Goal: Transaction & Acquisition: Subscribe to service/newsletter

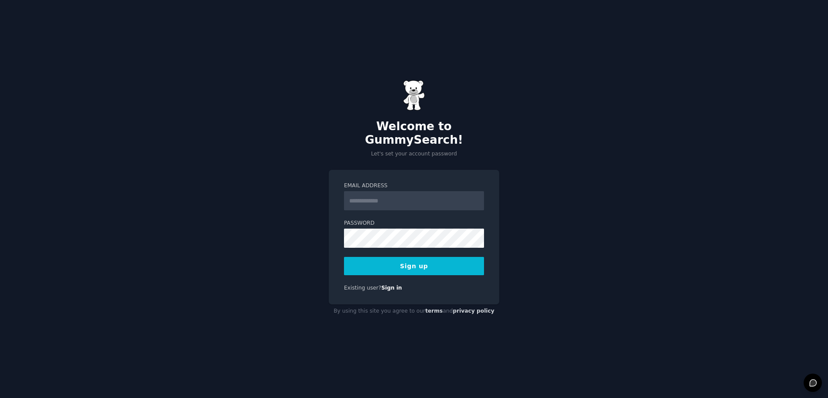
click at [359, 196] on input "Email Address" at bounding box center [414, 200] width 140 height 19
type input "*"
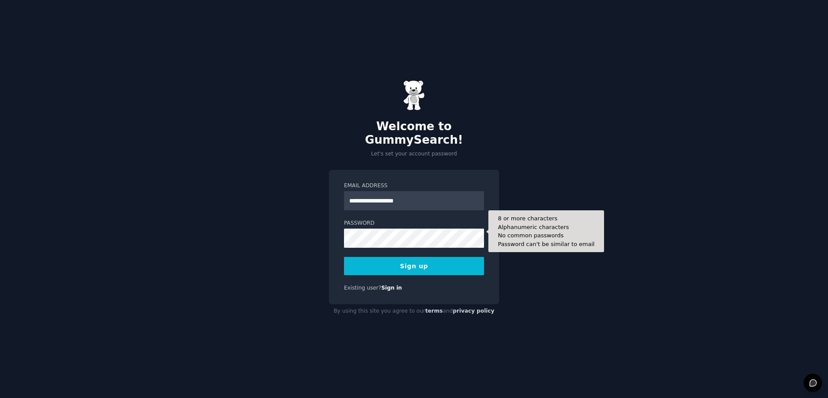
type input "**********"
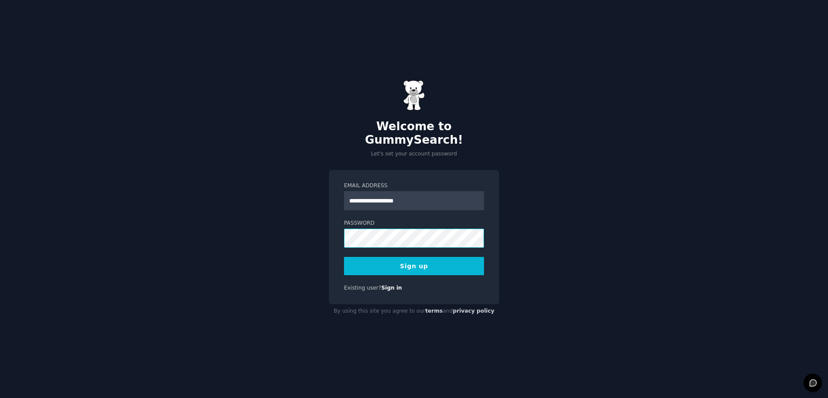
click at [337, 231] on div "**********" at bounding box center [414, 237] width 171 height 134
click at [392, 260] on button "Sign up" at bounding box center [414, 266] width 140 height 18
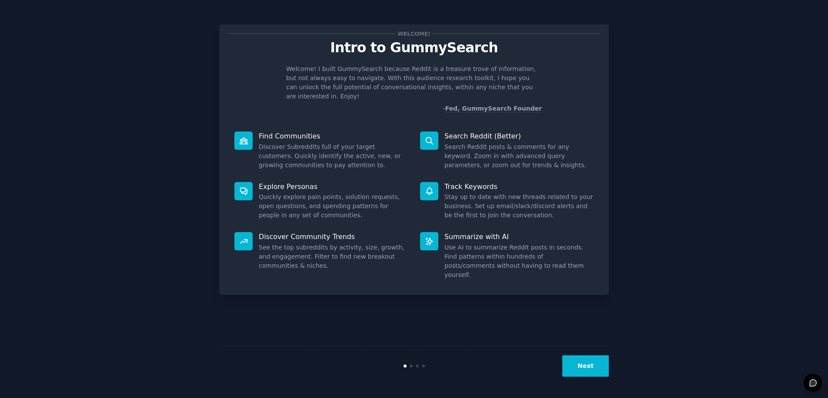
click at [587, 361] on button "Next" at bounding box center [585, 365] width 47 height 21
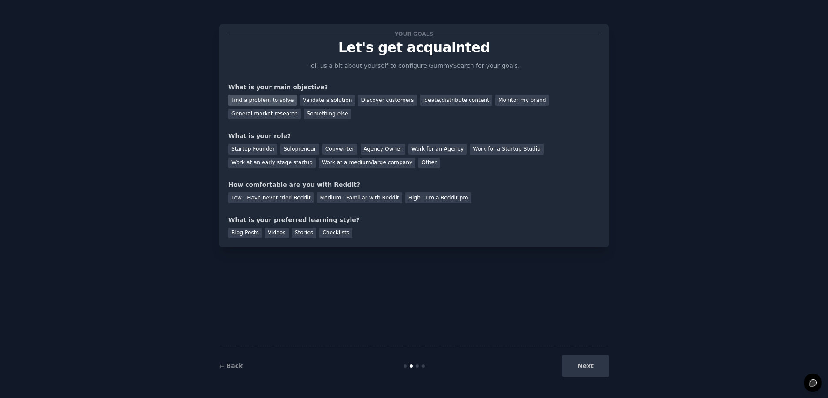
click at [263, 100] on div "Find a problem to solve" at bounding box center [262, 100] width 68 height 11
click at [321, 100] on div "Validate a solution" at bounding box center [327, 100] width 55 height 11
click at [271, 99] on div "Find a problem to solve" at bounding box center [262, 100] width 68 height 11
click at [251, 149] on div "Startup Founder" at bounding box center [252, 149] width 49 height 11
click at [343, 197] on div "Medium - Familiar with Reddit" at bounding box center [359, 197] width 85 height 11
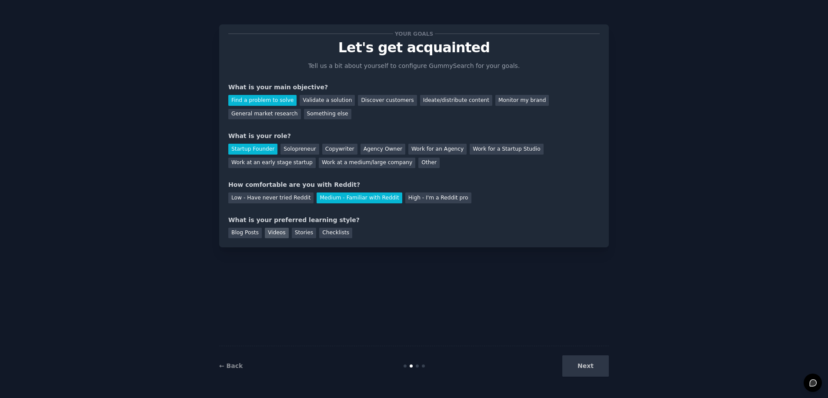
click at [274, 233] on div "Videos" at bounding box center [277, 233] width 24 height 11
click at [296, 234] on div "Stories" at bounding box center [304, 233] width 24 height 11
click at [274, 233] on div "Videos" at bounding box center [277, 233] width 24 height 11
click at [589, 366] on button "Next" at bounding box center [585, 365] width 47 height 21
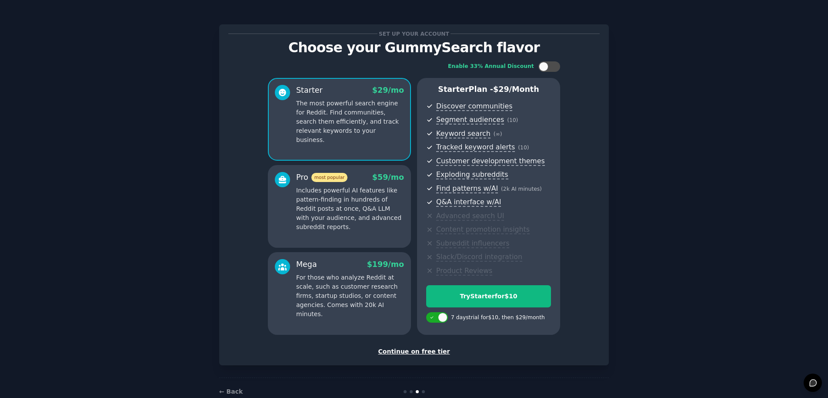
click at [411, 353] on div "Continue on free tier" at bounding box center [414, 351] width 372 height 9
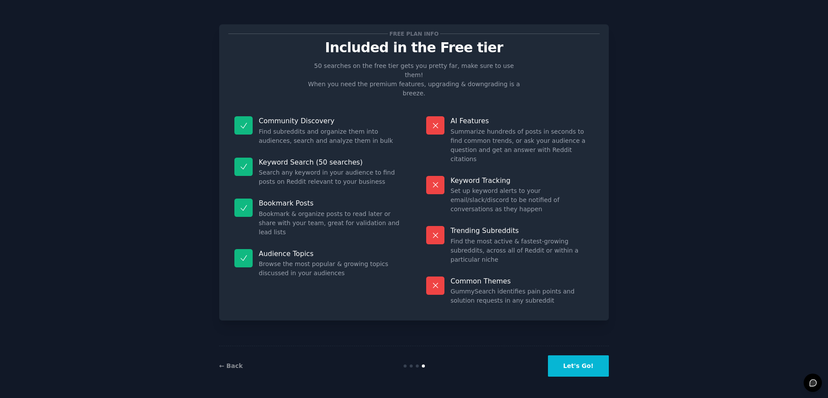
click at [577, 363] on button "Let's Go!" at bounding box center [578, 365] width 61 height 21
